Goal: Information Seeking & Learning: Learn about a topic

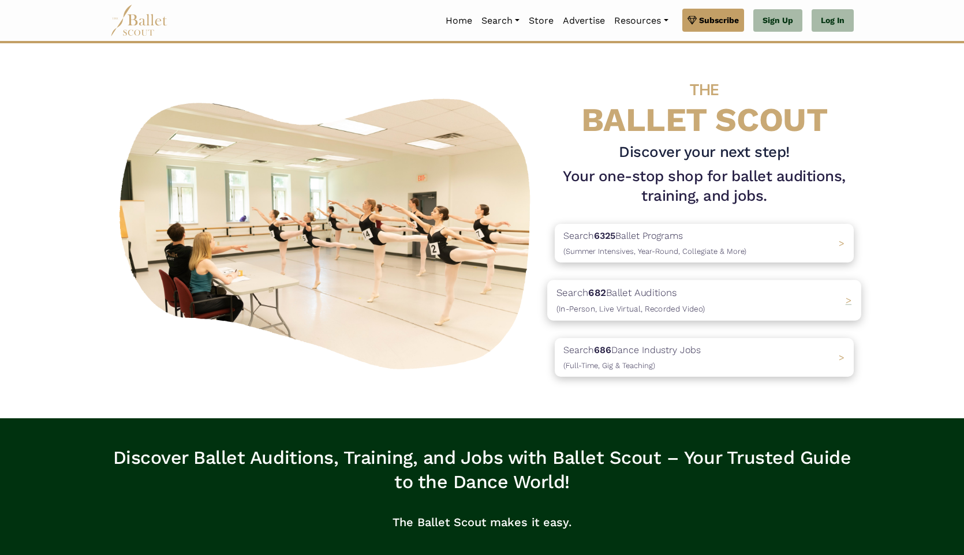
click at [698, 296] on p "Search 682 Ballet Auditions (In-Person, Live Virtual, Recorded Video)" at bounding box center [630, 300] width 148 height 31
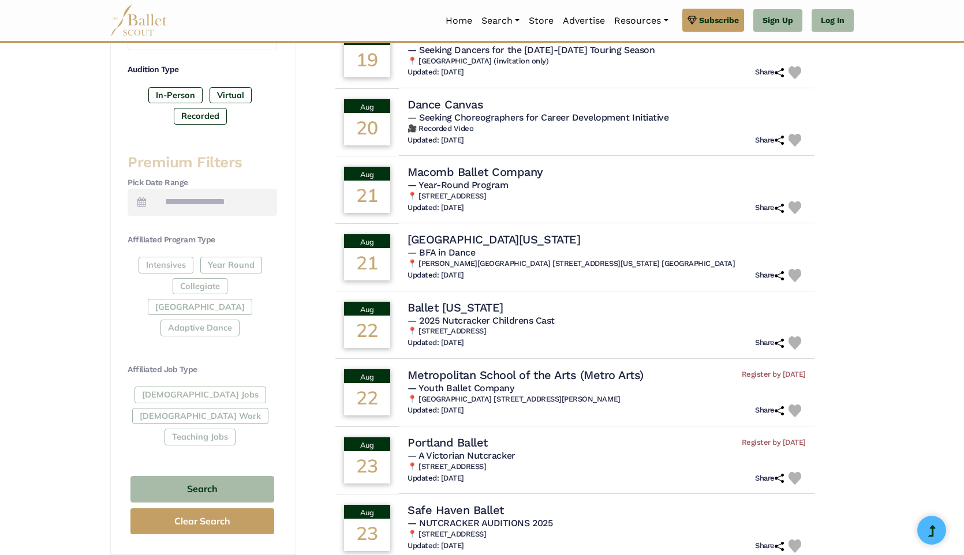
scroll to position [386, 0]
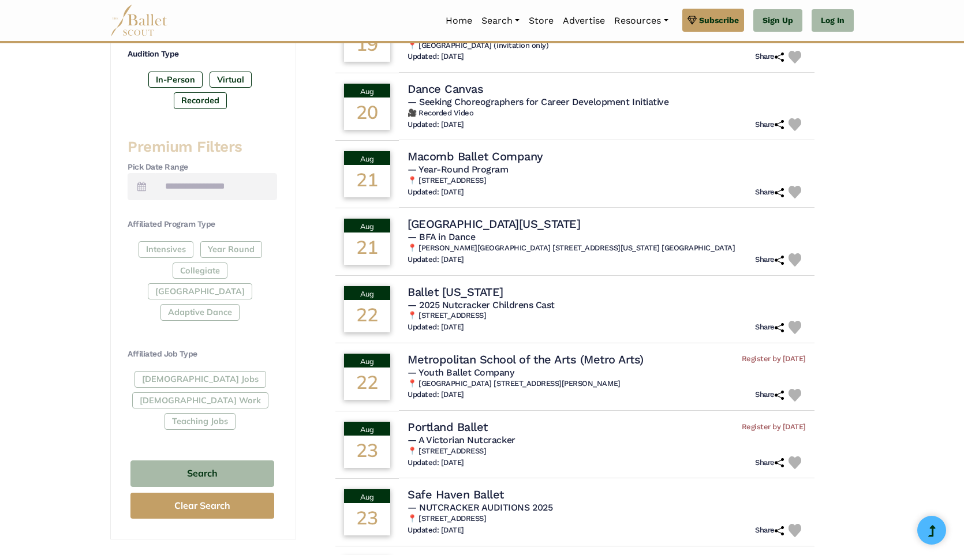
click at [180, 371] on div "Full-Time Jobs Gig Work Teaching Jobs" at bounding box center [202, 402] width 149 height 63
click at [174, 371] on div "Full-Time Jobs Gig Work Teaching Jobs" at bounding box center [202, 402] width 149 height 63
click at [175, 371] on div "Full-Time Jobs Gig Work Teaching Jobs" at bounding box center [202, 402] width 149 height 63
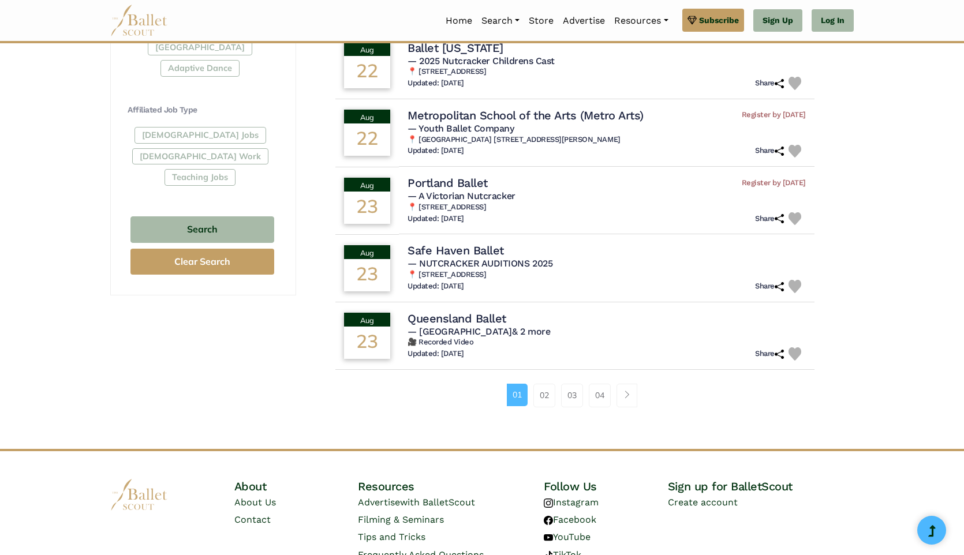
scroll to position [670, 0]
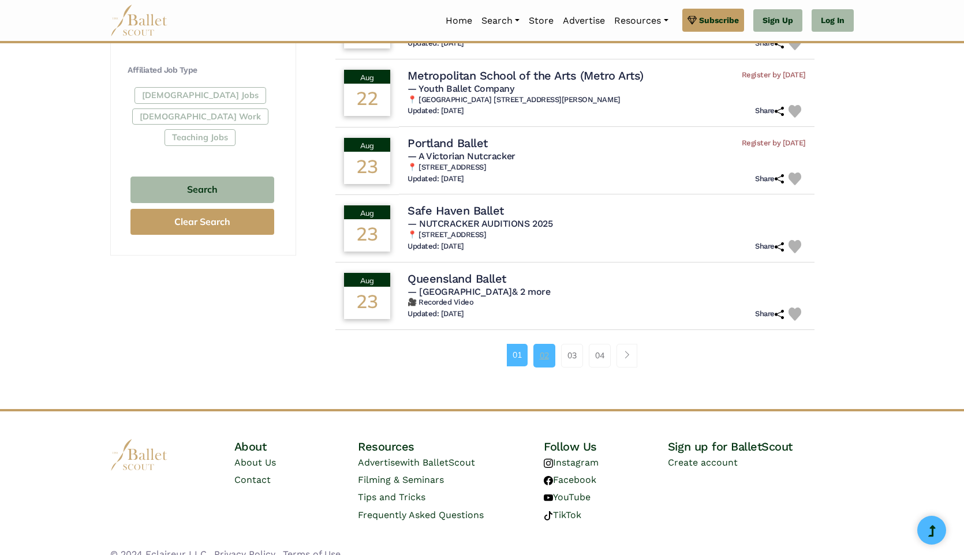
click at [545, 361] on link "02" at bounding box center [544, 355] width 22 height 23
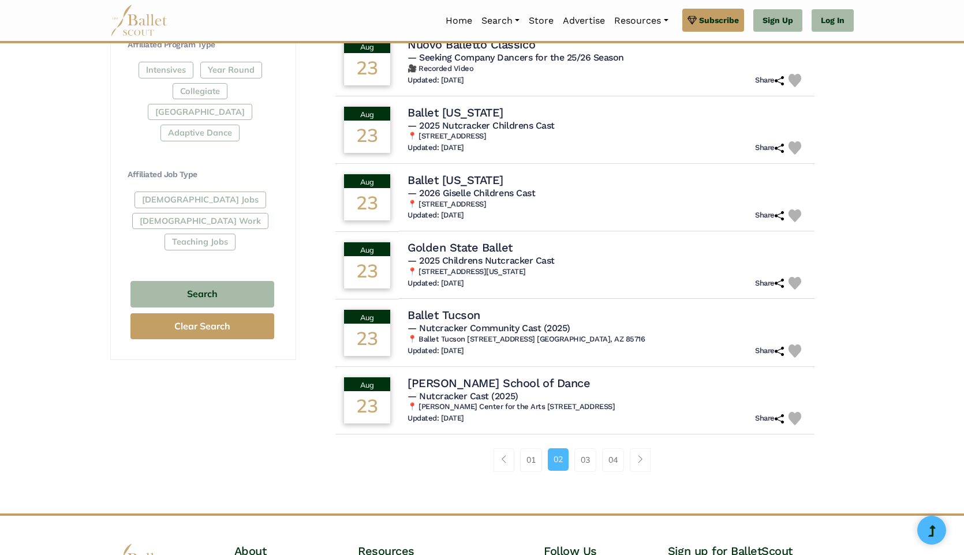
scroll to position [578, 0]
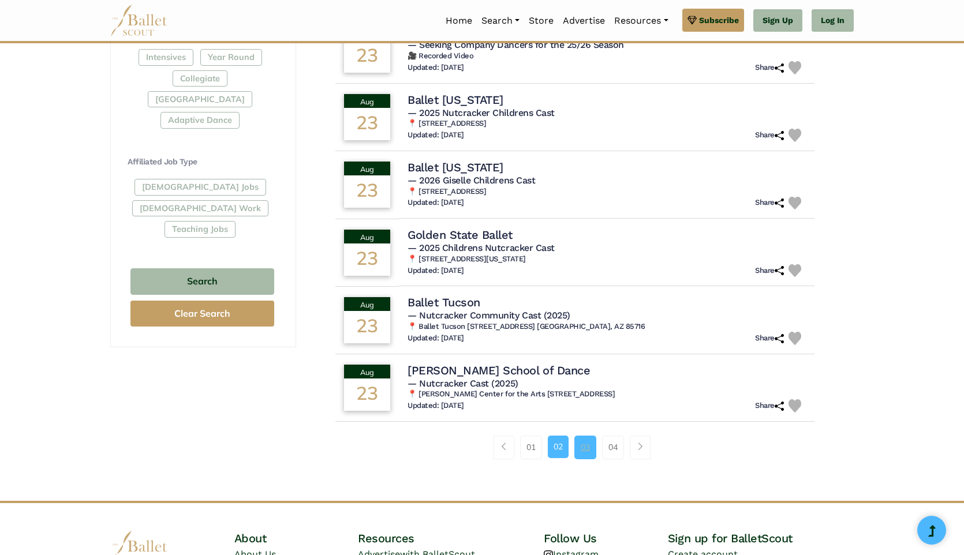
click at [586, 452] on link "03" at bounding box center [585, 447] width 22 height 23
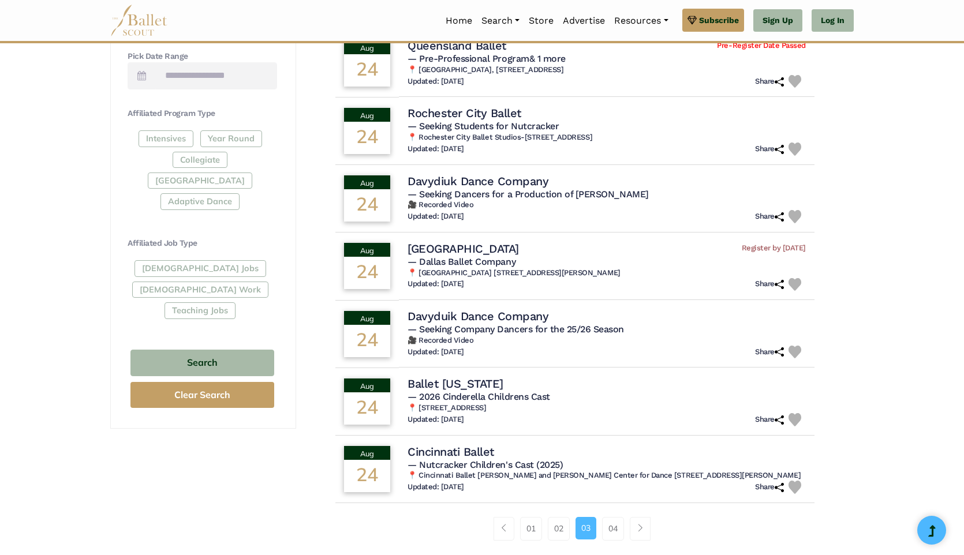
scroll to position [526, 0]
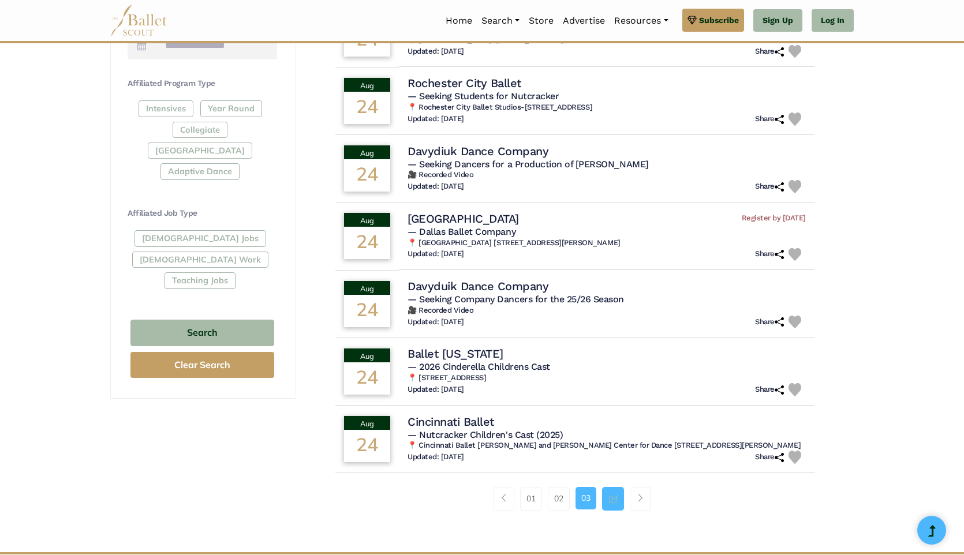
click at [609, 505] on link "04" at bounding box center [613, 498] width 22 height 23
